Goal: Transaction & Acquisition: Purchase product/service

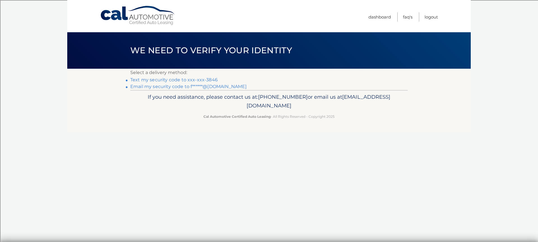
click at [213, 78] on link "Text my security code to xxx-xxx-3846" at bounding box center [173, 79] width 87 height 5
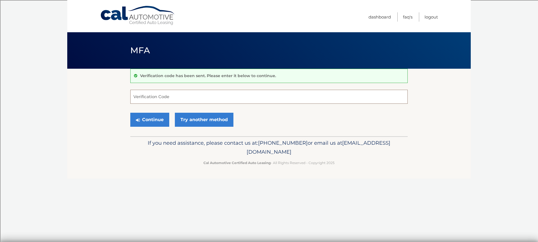
click at [207, 96] on input "Verification Code" at bounding box center [268, 97] width 277 height 14
type input "250020"
click at [154, 115] on button "Continue" at bounding box center [149, 120] width 39 height 14
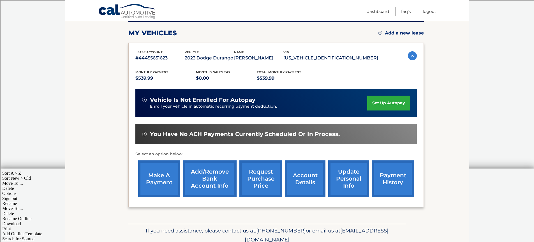
scroll to position [98, 0]
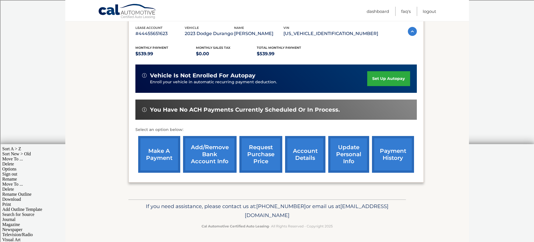
click at [158, 146] on link "make a payment" at bounding box center [159, 154] width 42 height 37
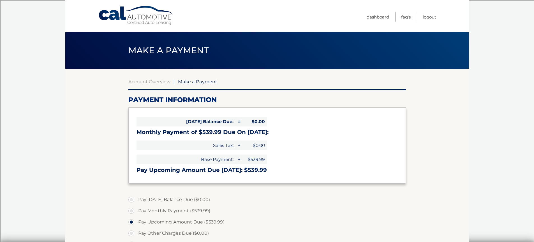
select select "NGNkNzNiOGYtNWU0YS00ZDA1LWIzZTgtOGQ2NzZkYzMzMjFl"
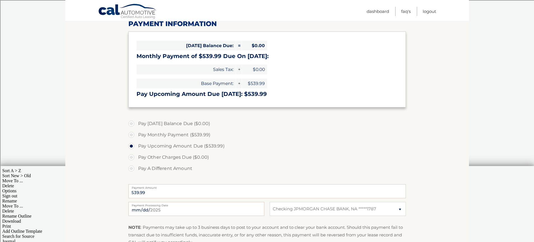
scroll to position [84, 0]
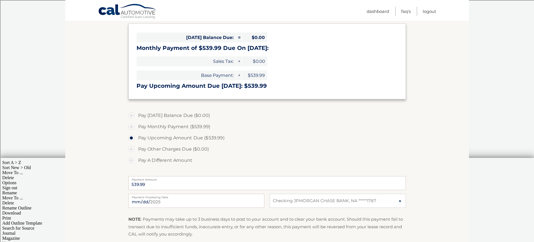
click at [131, 126] on label "Pay Monthly Payment ($539.99)" at bounding box center [266, 126] width 277 height 11
click at [131, 126] on input "Pay Monthly Payment ($539.99)" at bounding box center [134, 125] width 6 height 9
radio input "true"
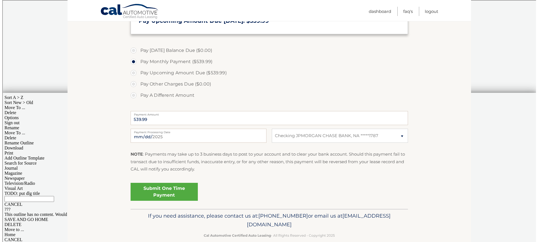
scroll to position [159, 0]
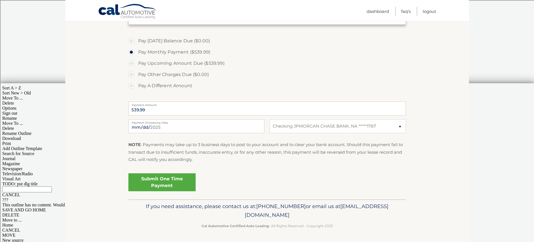
click at [168, 180] on link "Submit One Time Payment" at bounding box center [161, 182] width 67 height 18
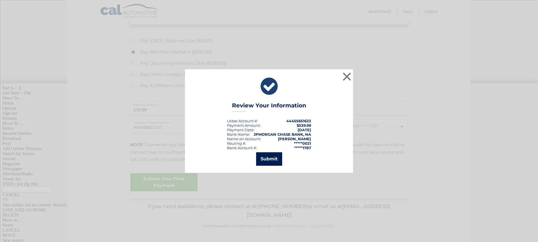
click at [270, 156] on button "Submit" at bounding box center [269, 158] width 26 height 13
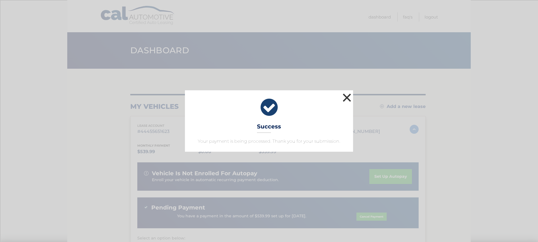
click at [343, 94] on button "×" at bounding box center [346, 97] width 11 height 11
